Goal: Information Seeking & Learning: Learn about a topic

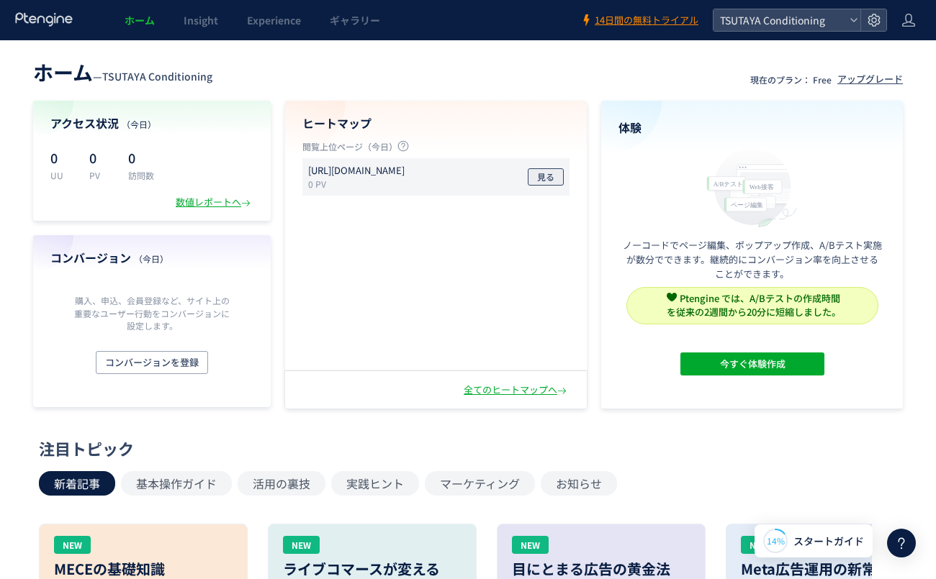
click at [534, 181] on button "見る" at bounding box center [546, 176] width 36 height 17
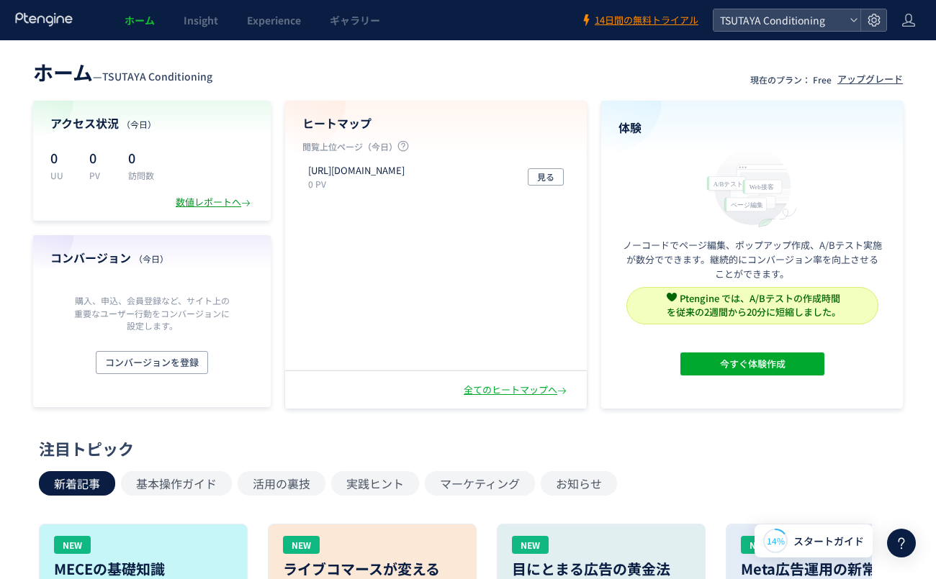
click at [191, 201] on div "数値レポートへ" at bounding box center [215, 203] width 78 height 14
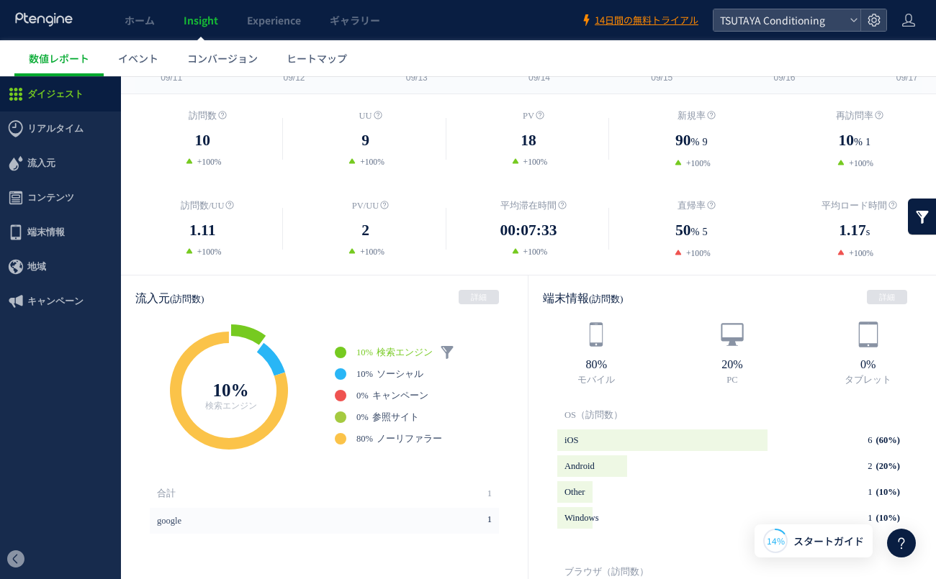
scroll to position [277, 0]
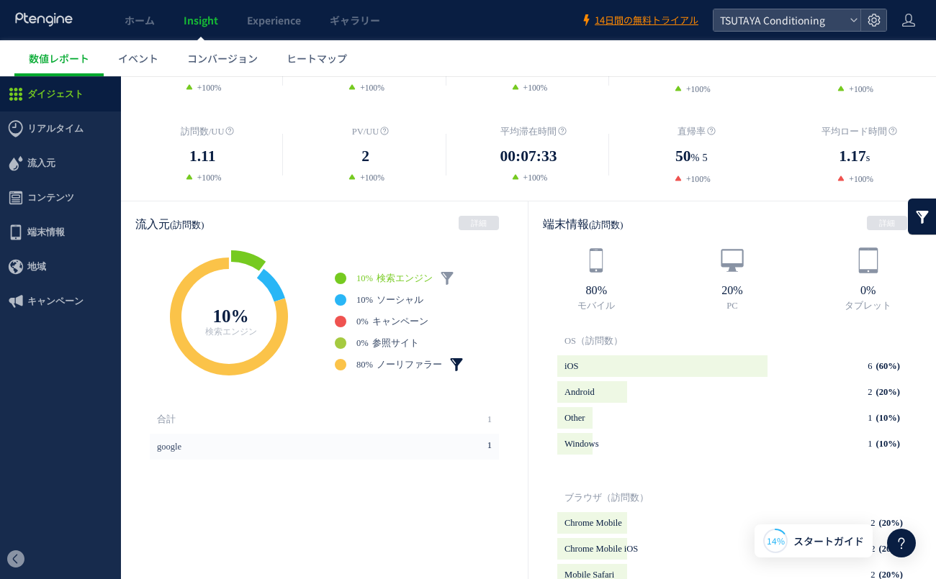
click at [456, 364] on link at bounding box center [456, 365] width 14 height 14
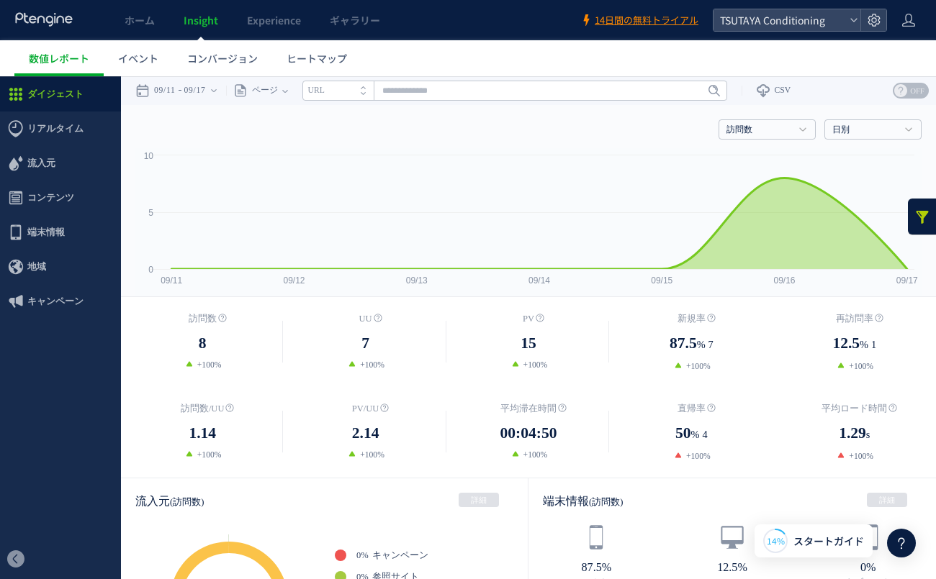
scroll to position [231, 0]
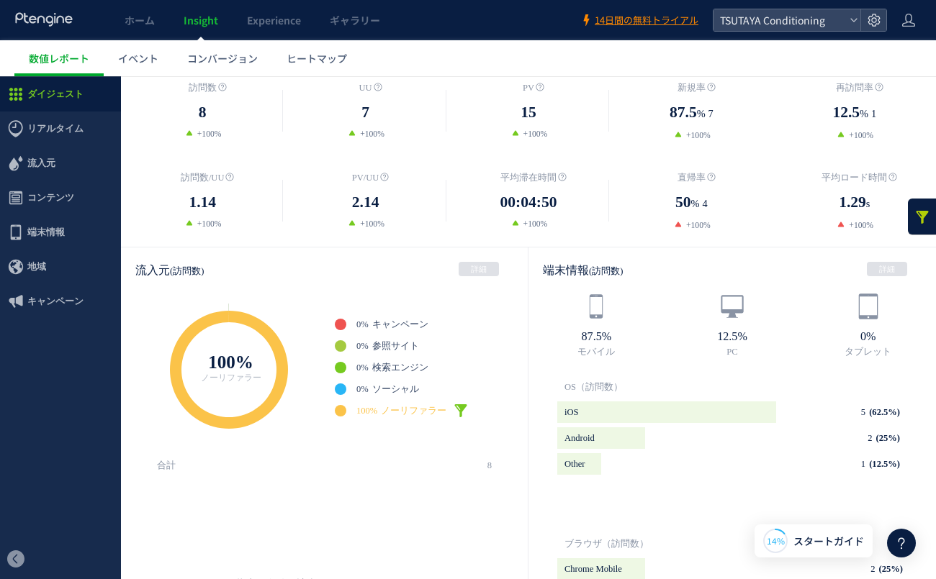
click at [468, 407] on link at bounding box center [461, 411] width 14 height 14
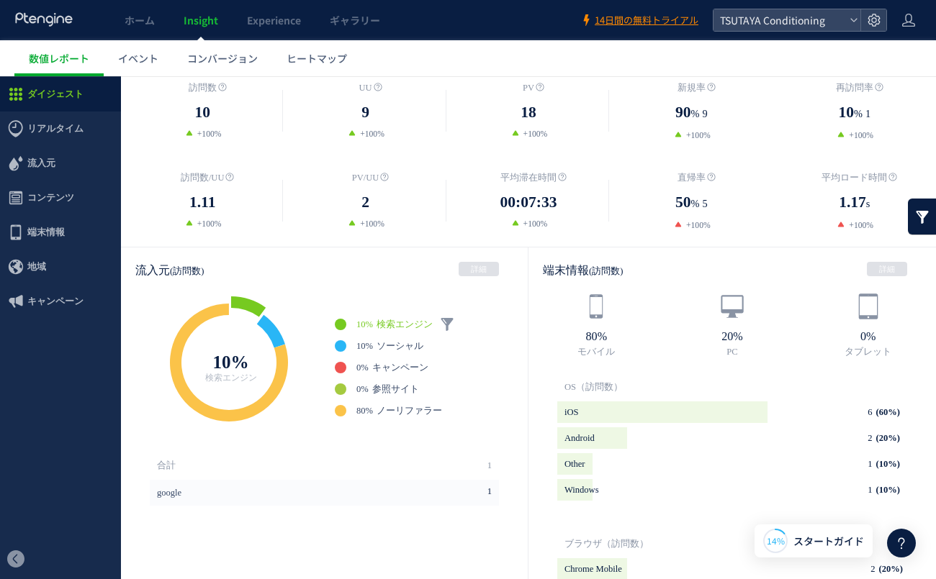
click at [425, 322] on span "検索エンジン" at bounding box center [404, 325] width 56 height 10
click at [443, 321] on link at bounding box center [447, 324] width 14 height 14
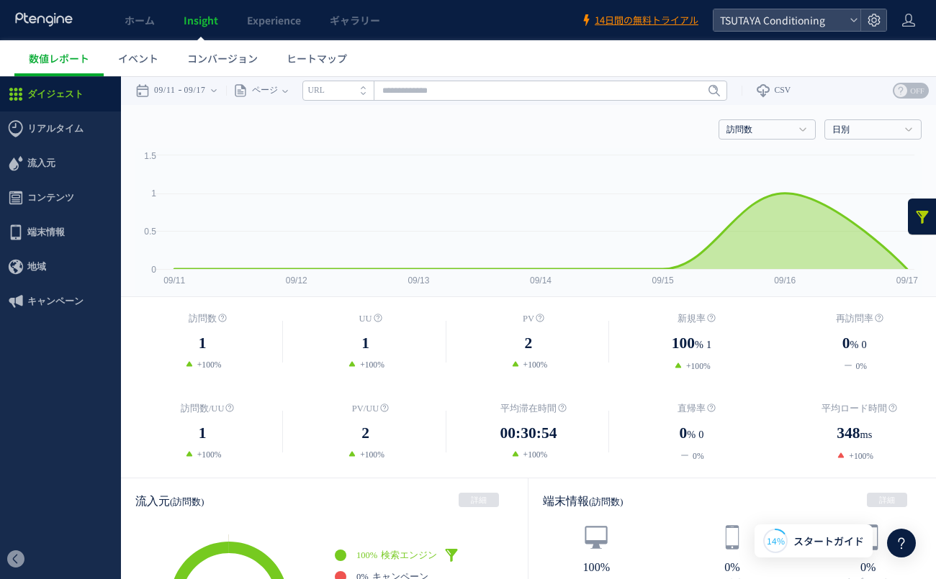
scroll to position [304, 0]
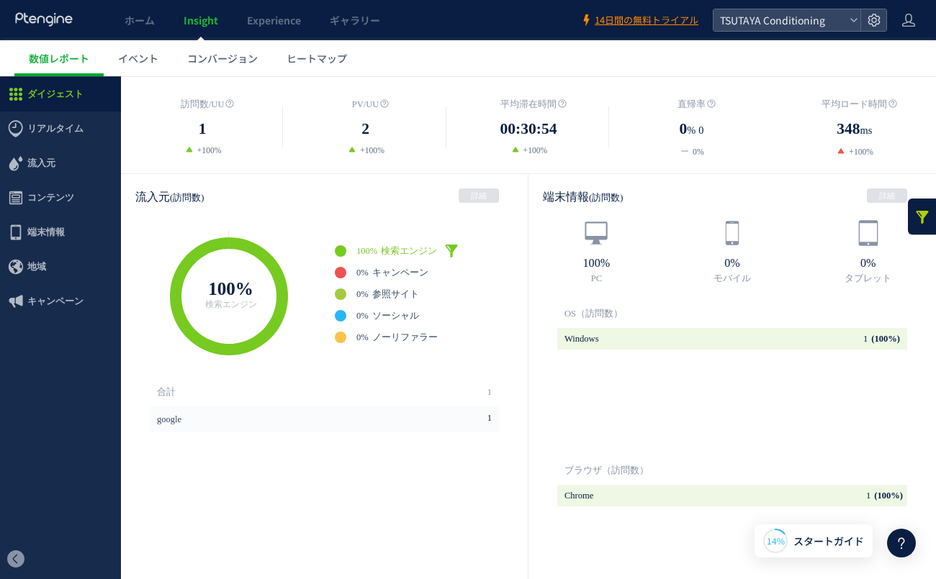
click at [456, 251] on link at bounding box center [451, 251] width 14 height 14
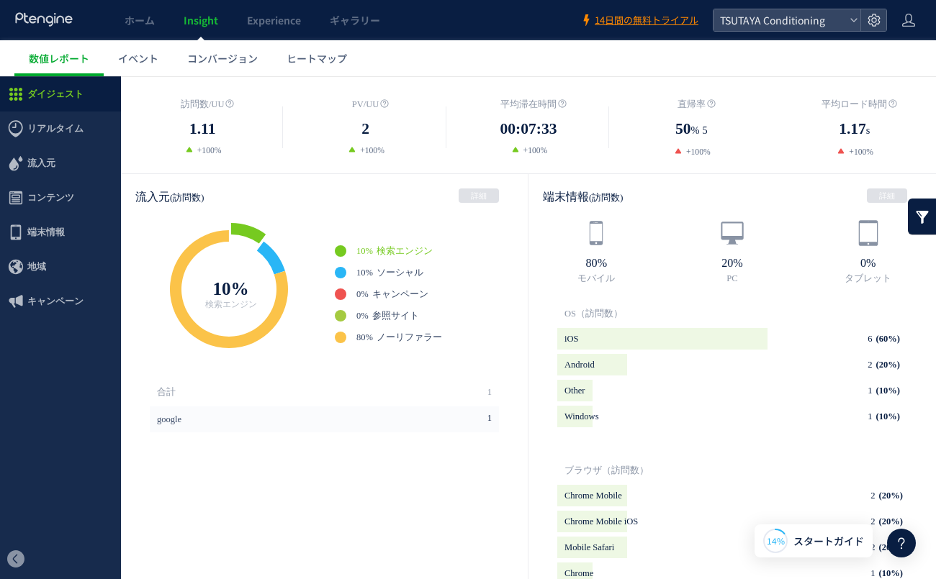
click at [251, 233] on icon at bounding box center [248, 233] width 35 height 21
click at [50, 159] on span "流入元" at bounding box center [41, 163] width 28 height 35
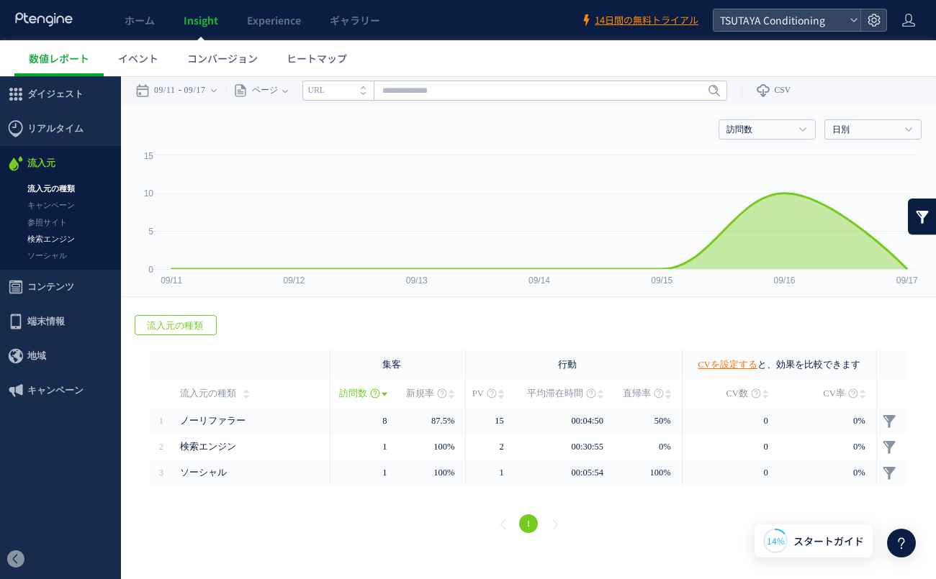
click at [62, 238] on link "検索エンジン" at bounding box center [60, 239] width 121 height 17
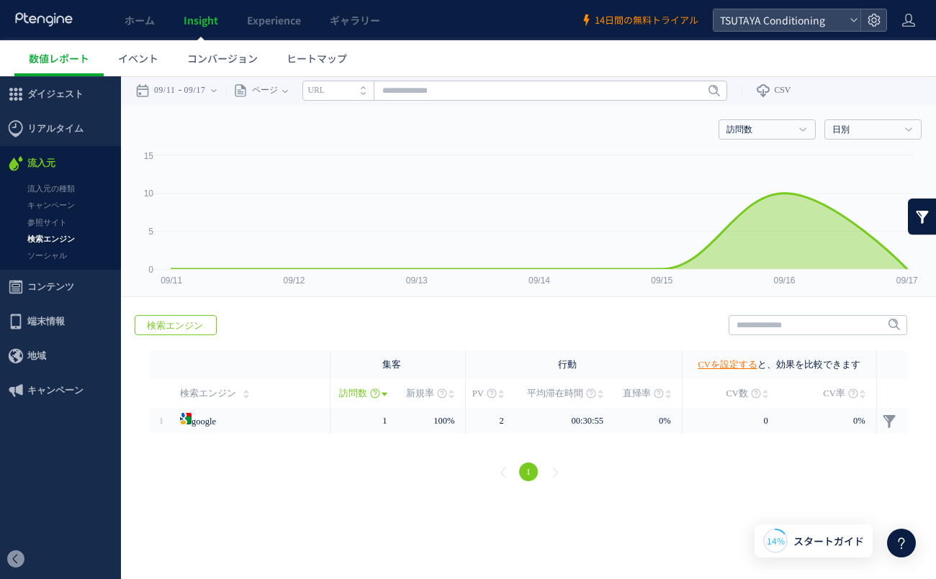
click at [632, 23] on span "14日間の無料トライアル" at bounding box center [647, 21] width 104 height 14
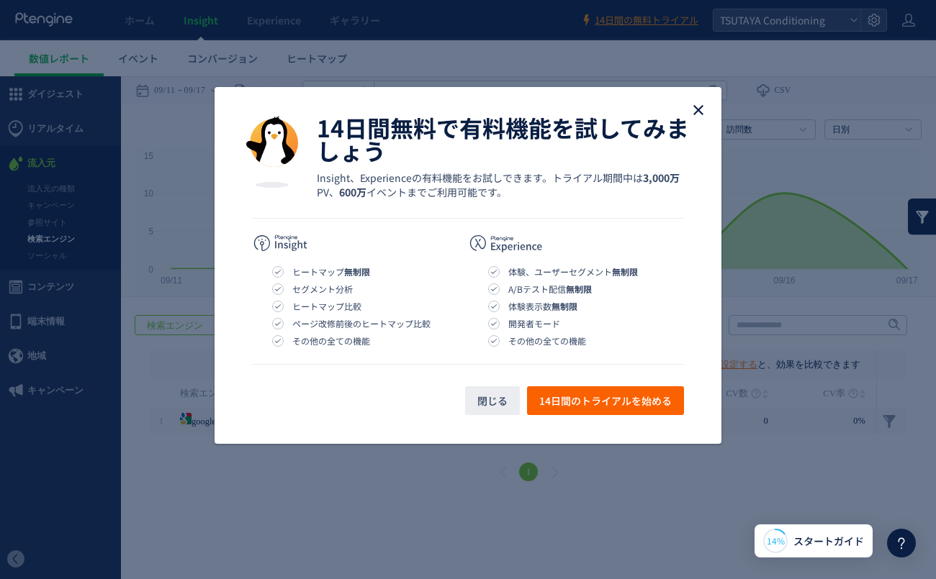
click at [700, 114] on icon "close" at bounding box center [698, 109] width 17 height 17
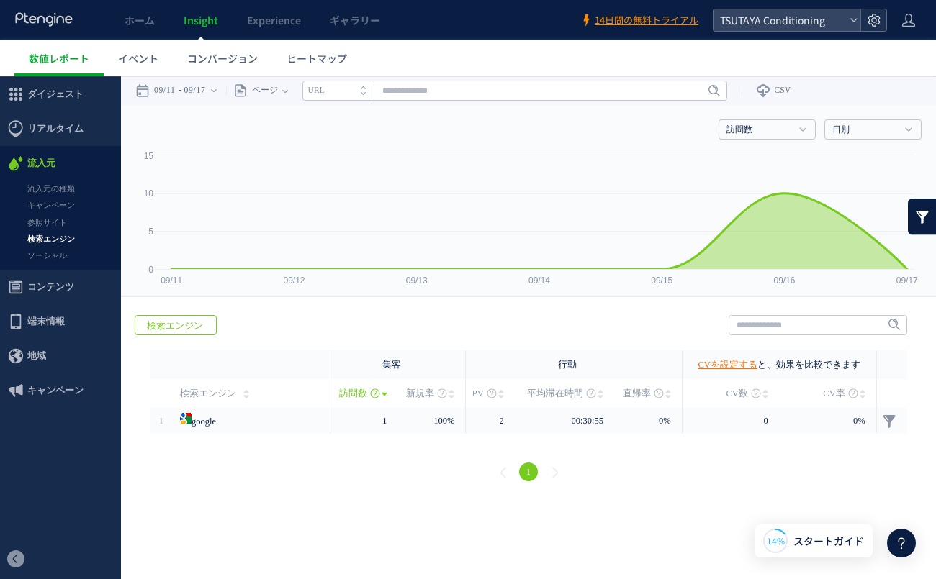
click at [867, 22] on icon at bounding box center [874, 20] width 14 height 14
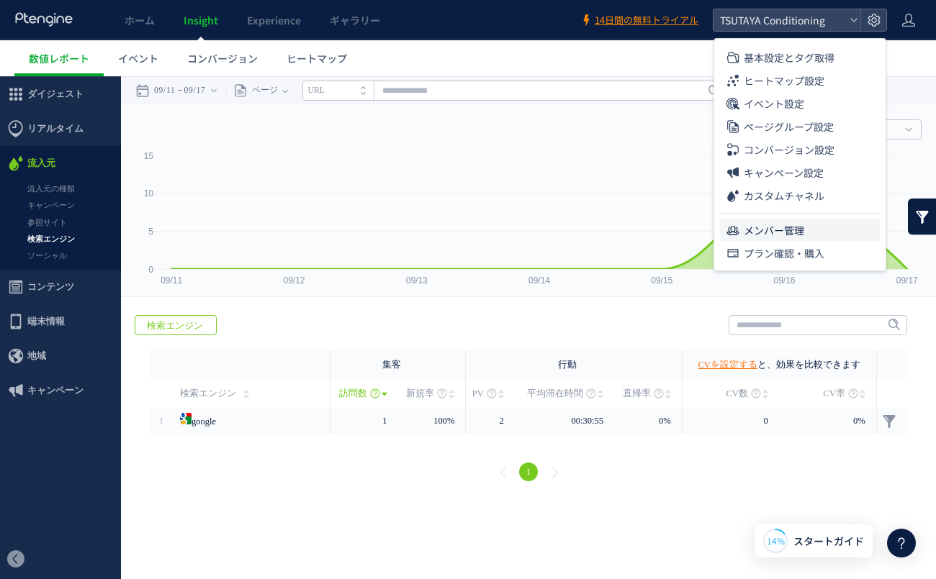
click at [826, 223] on li "メンバー管理" at bounding box center [800, 230] width 160 height 23
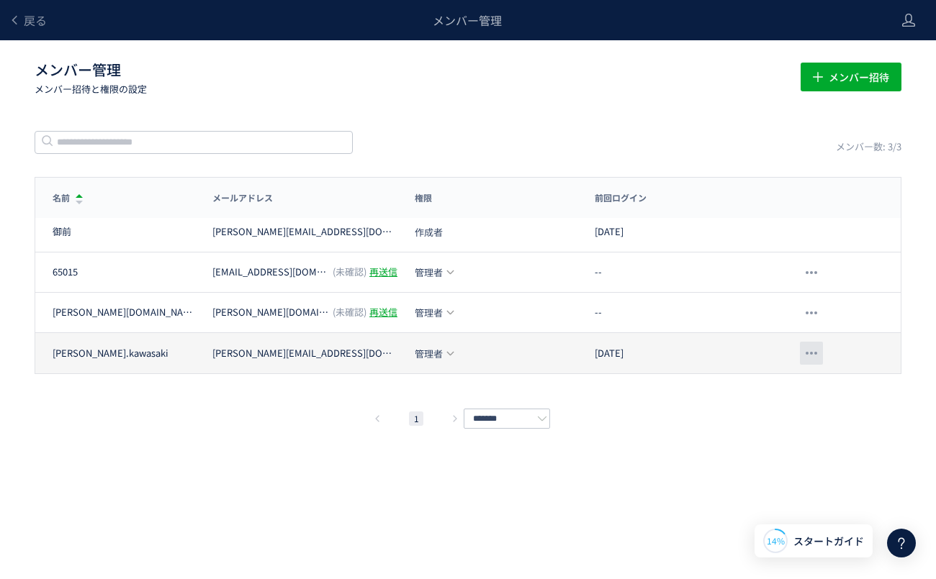
click at [821, 355] on div at bounding box center [811, 353] width 23 height 23
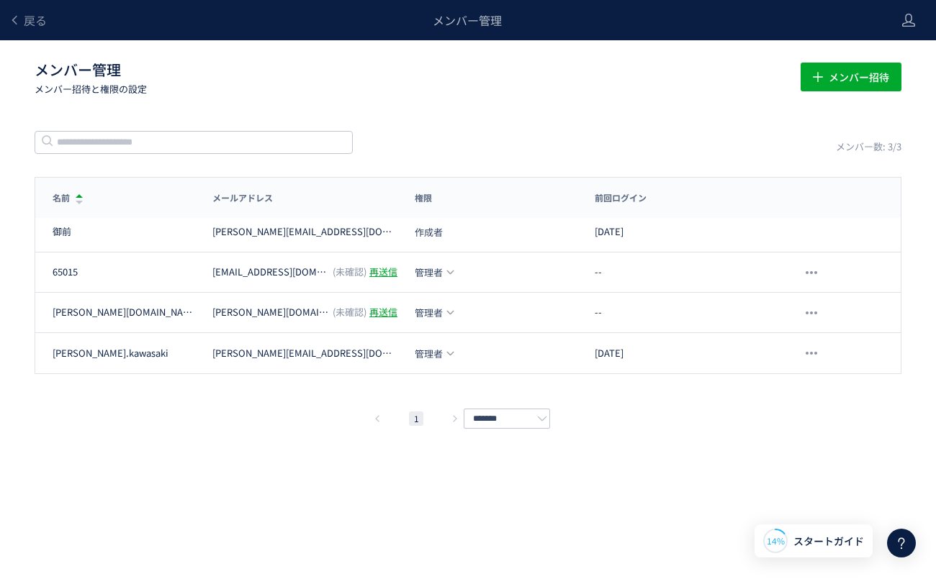
click at [737, 145] on div "メンバー数: 3/3" at bounding box center [468, 142] width 867 height 24
